Goal: Download file/media

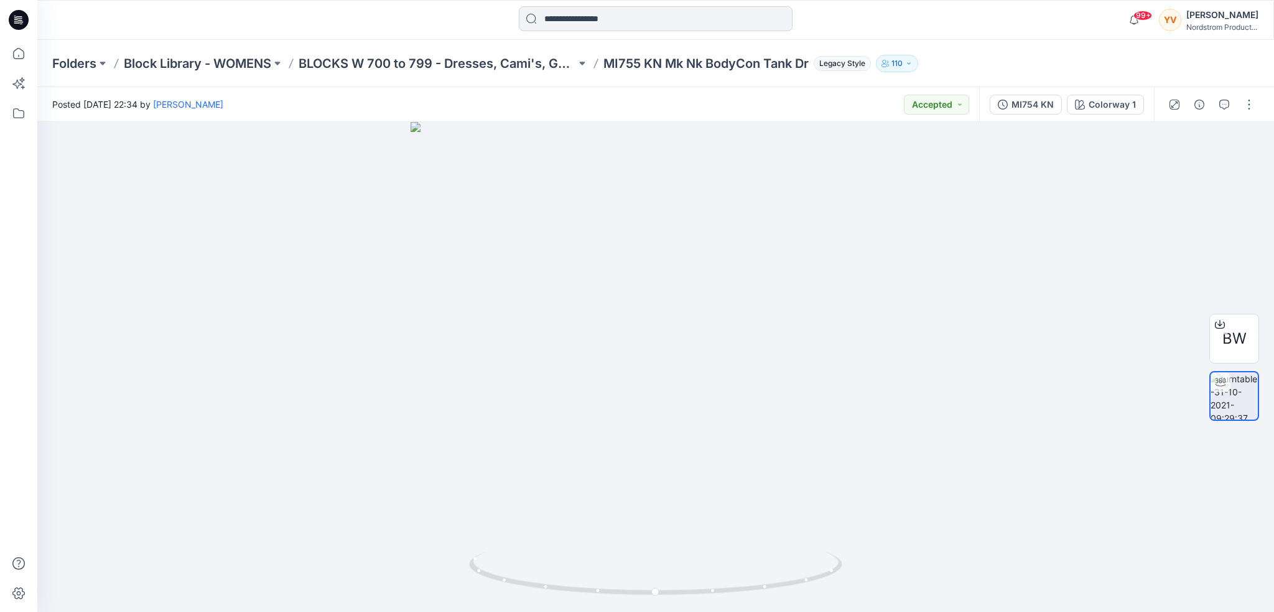
click at [626, 20] on input at bounding box center [656, 18] width 274 height 25
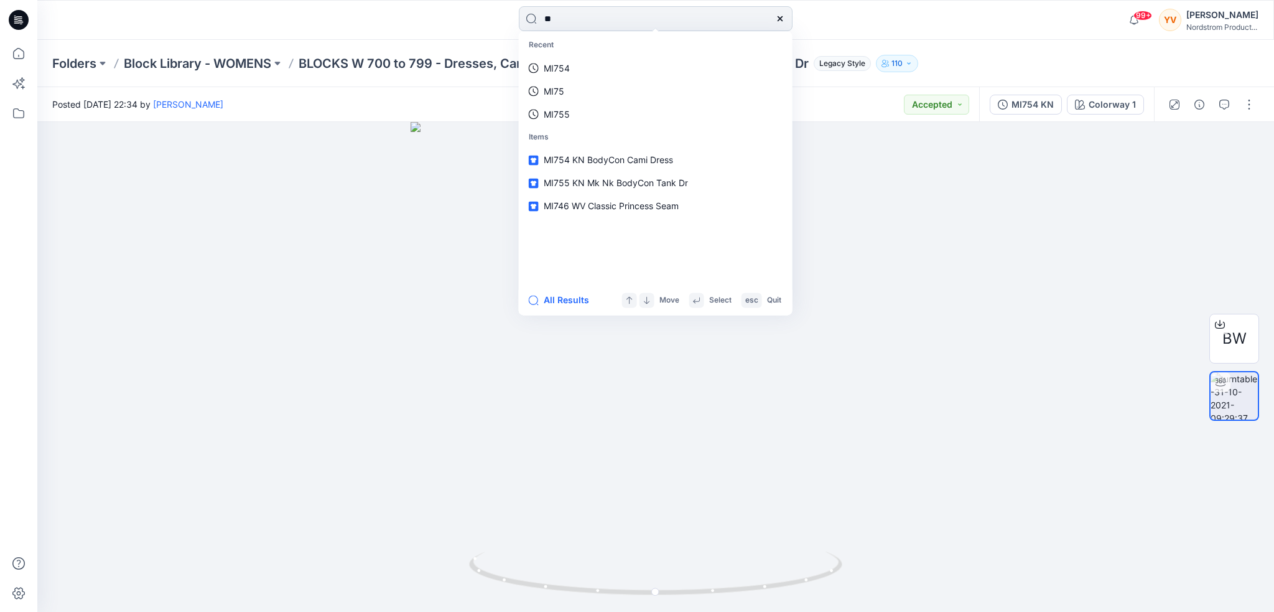
type input "**"
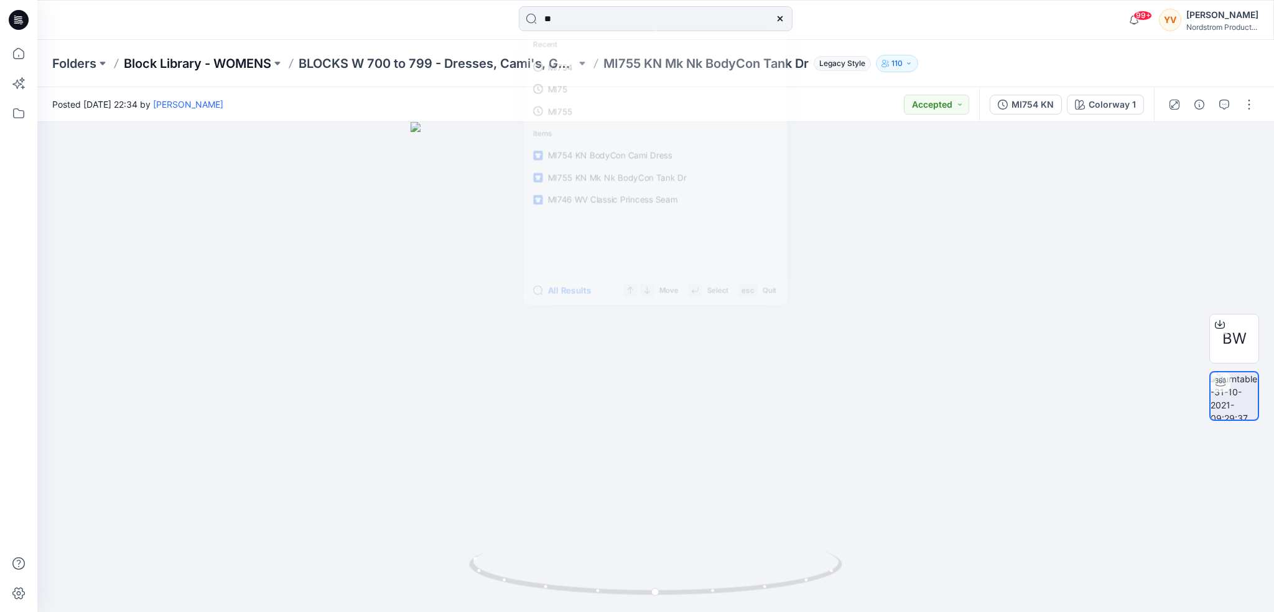
click at [249, 65] on p "Block Library - WOMENS" at bounding box center [197, 63] width 147 height 17
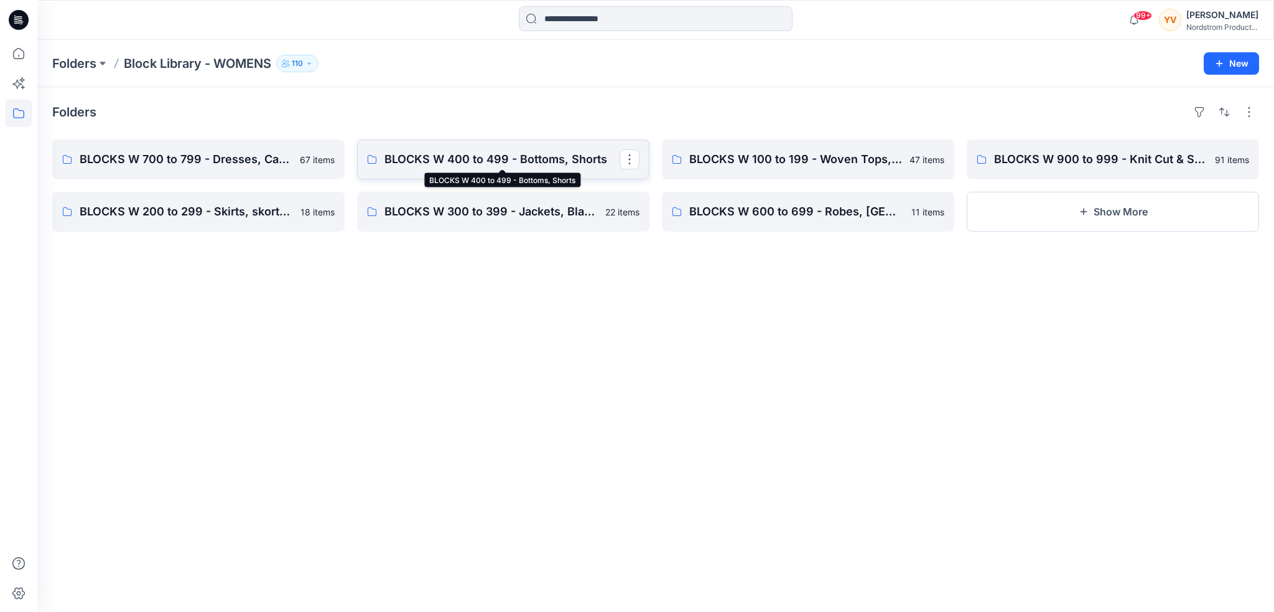
click at [529, 161] on p "BLOCKS W 400 to 499 - Bottoms, Shorts" at bounding box center [501, 159] width 235 height 17
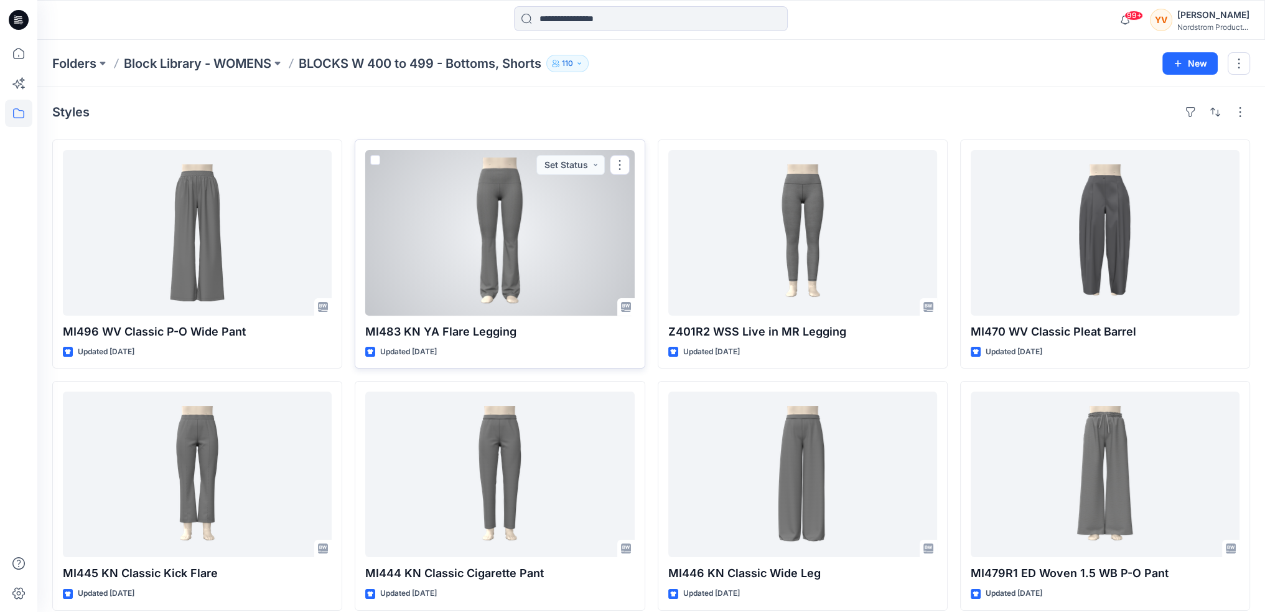
click at [504, 233] on div at bounding box center [499, 232] width 269 height 165
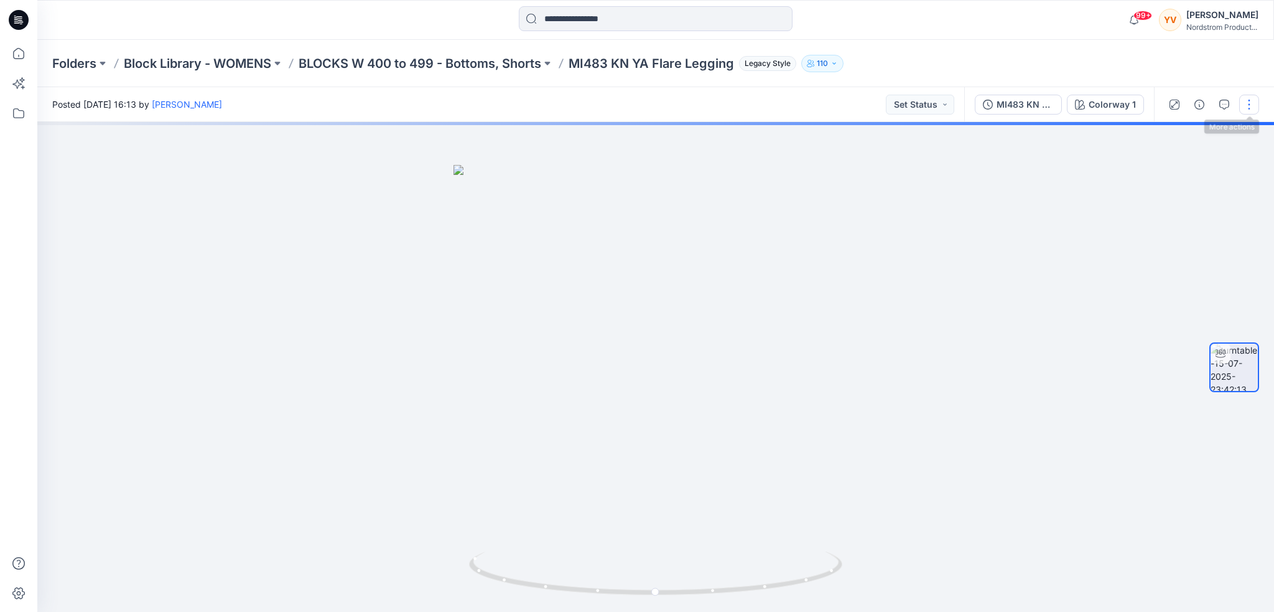
click at [1249, 106] on button "button" at bounding box center [1249, 105] width 20 height 20
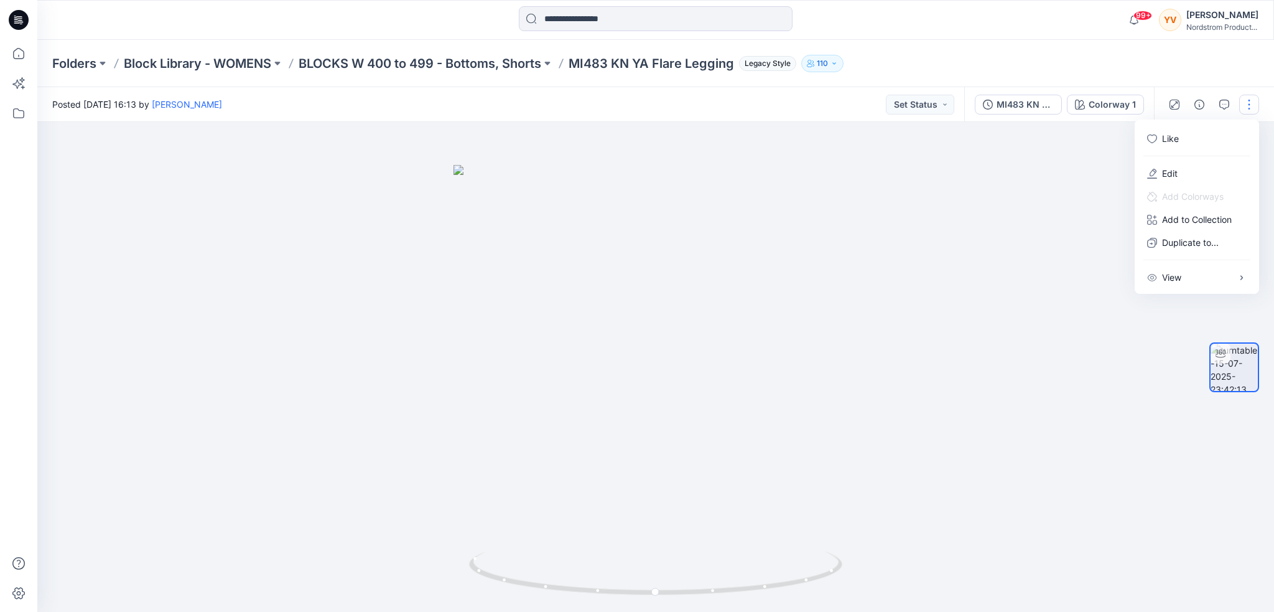
click at [1249, 106] on button "button" at bounding box center [1249, 105] width 20 height 20
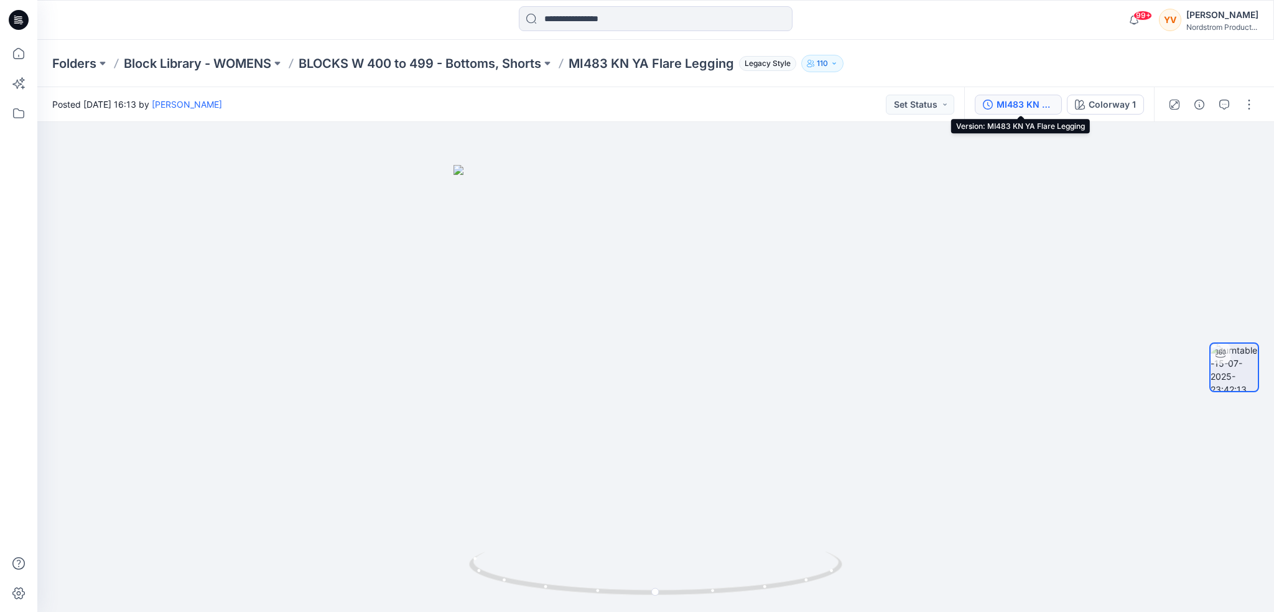
click at [1032, 105] on div "MI483 KN YA Flare Legging" at bounding box center [1025, 105] width 57 height 14
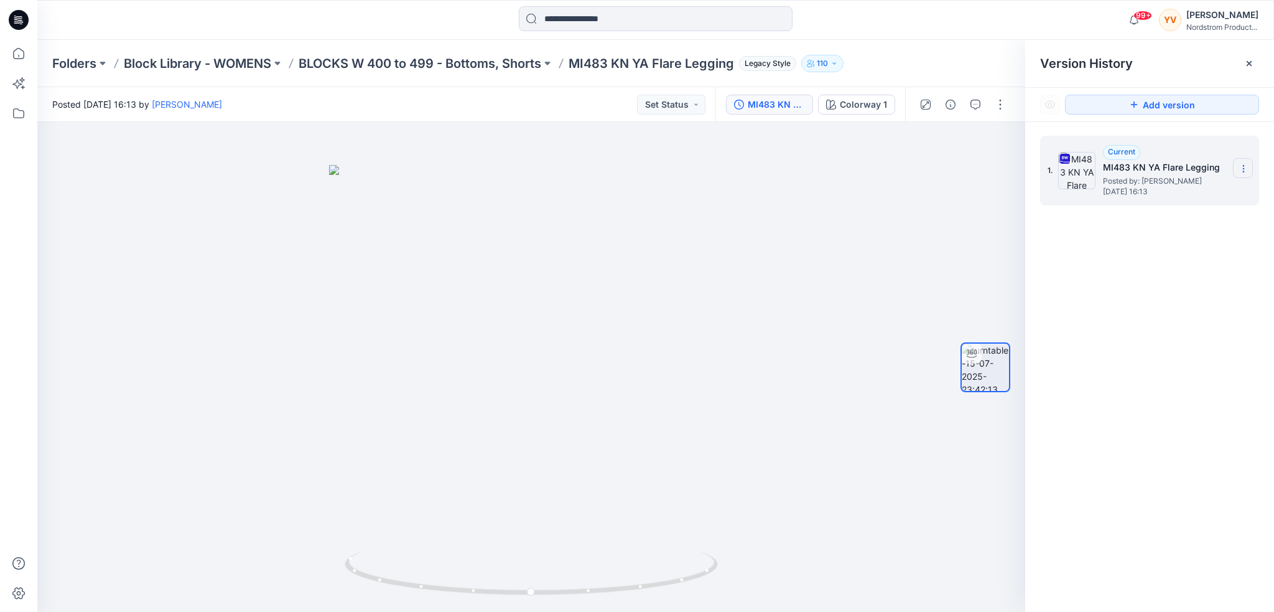
click at [1241, 170] on icon at bounding box center [1244, 169] width 10 height 10
click at [1158, 190] on span "Download Source BW File" at bounding box center [1181, 192] width 104 height 15
